Goal: Find specific page/section: Find specific page/section

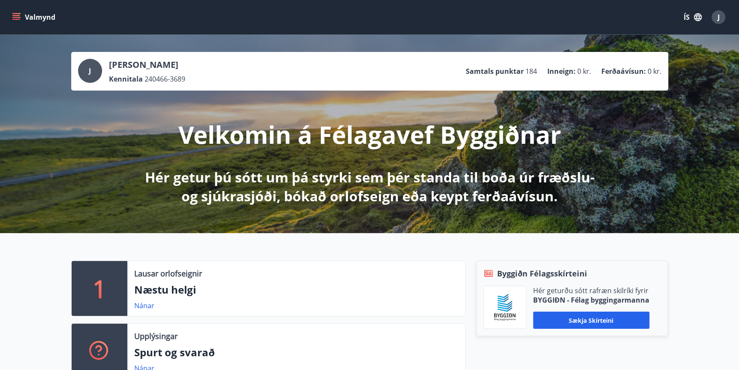
click at [722, 17] on div "J" at bounding box center [718, 17] width 14 height 14
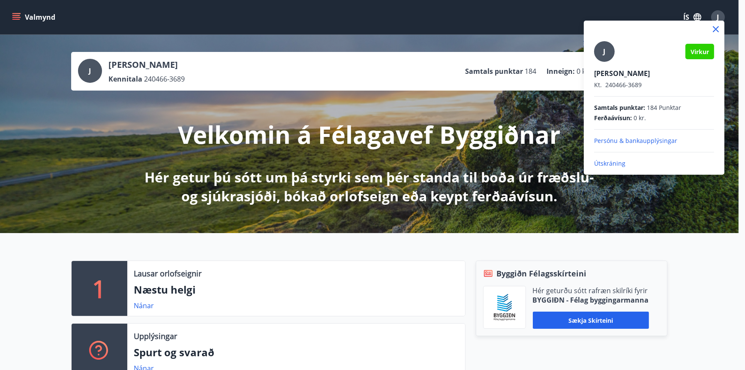
click at [637, 141] on p "Persónu & bankaupplýsingar" at bounding box center [654, 140] width 120 height 9
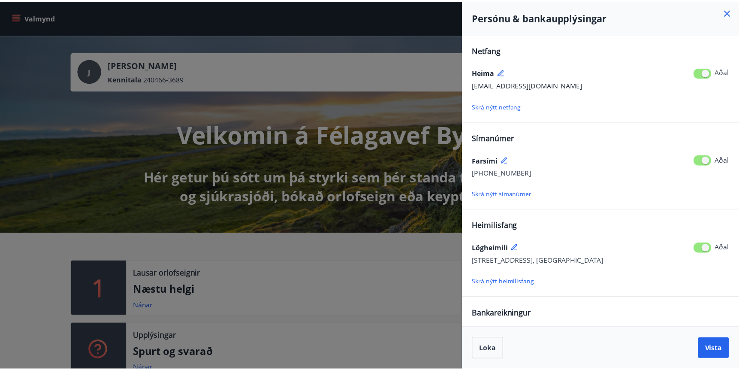
scroll to position [36, 0]
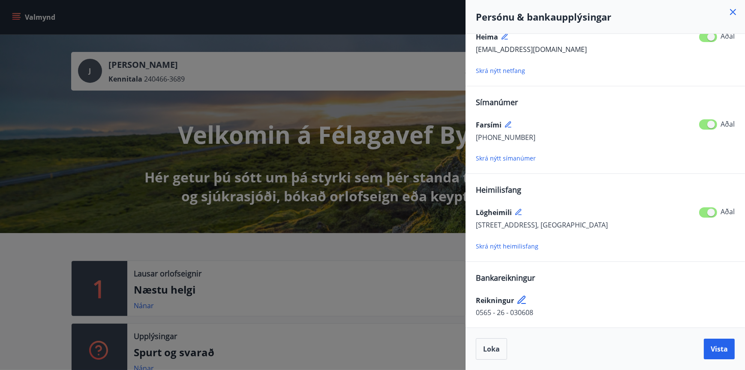
click at [732, 12] on icon at bounding box center [733, 12] width 6 height 6
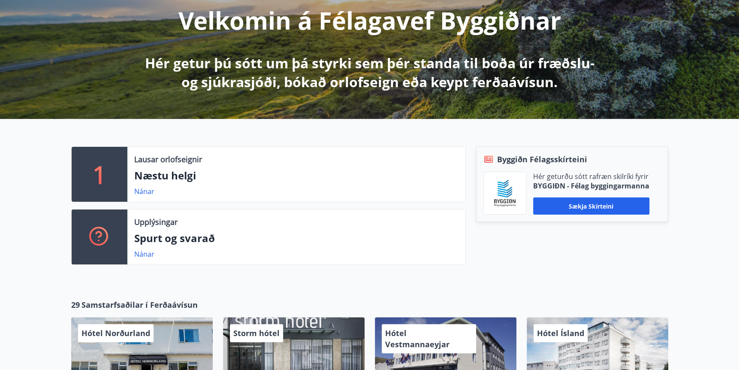
scroll to position [0, 0]
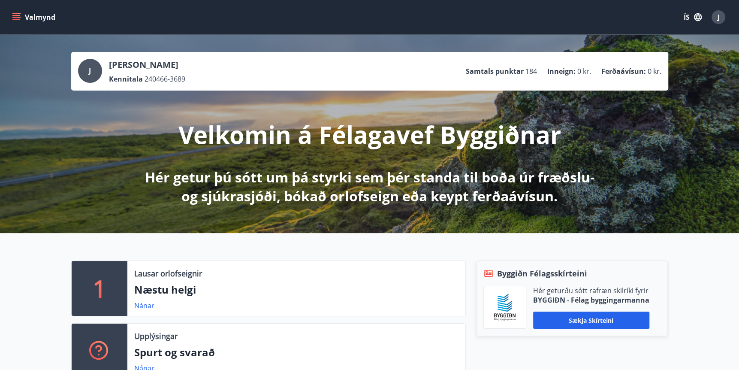
click at [17, 18] on icon "menu" at bounding box center [16, 17] width 9 height 9
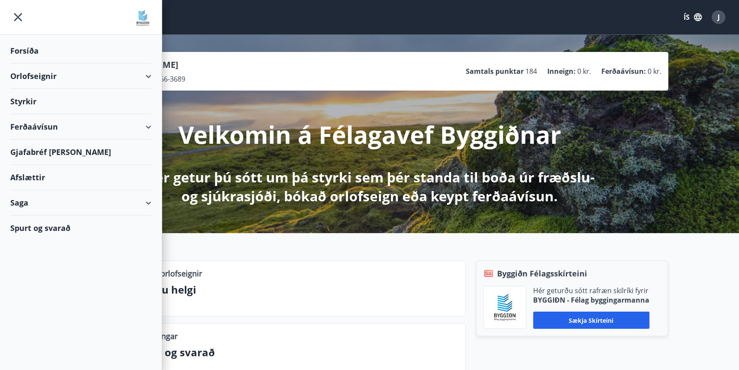
click at [148, 202] on div "Saga" at bounding box center [80, 202] width 141 height 25
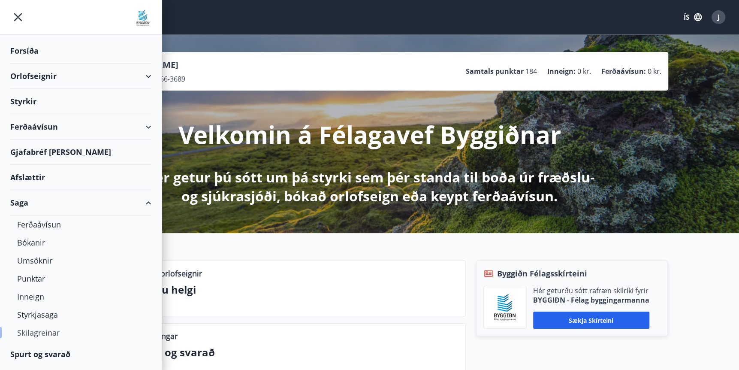
click at [47, 330] on div "Skilagreinar" at bounding box center [80, 332] width 127 height 18
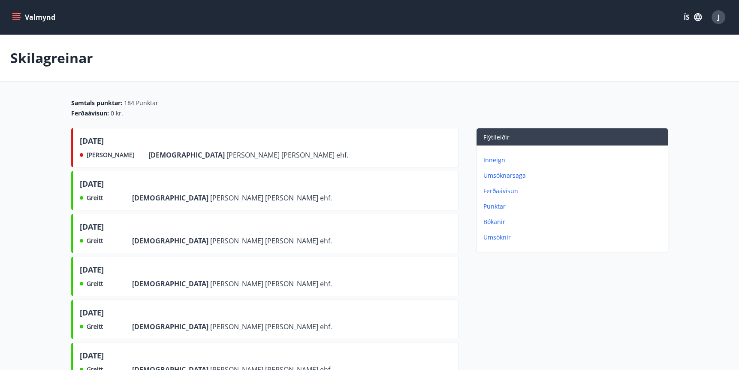
click at [15, 15] on icon "menu" at bounding box center [16, 15] width 8 height 1
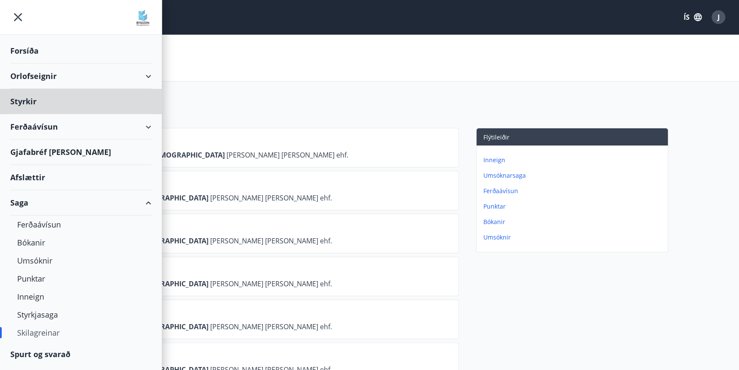
click at [28, 53] on div "Forsíða" at bounding box center [80, 50] width 141 height 25
